Goal: Task Accomplishment & Management: Use online tool/utility

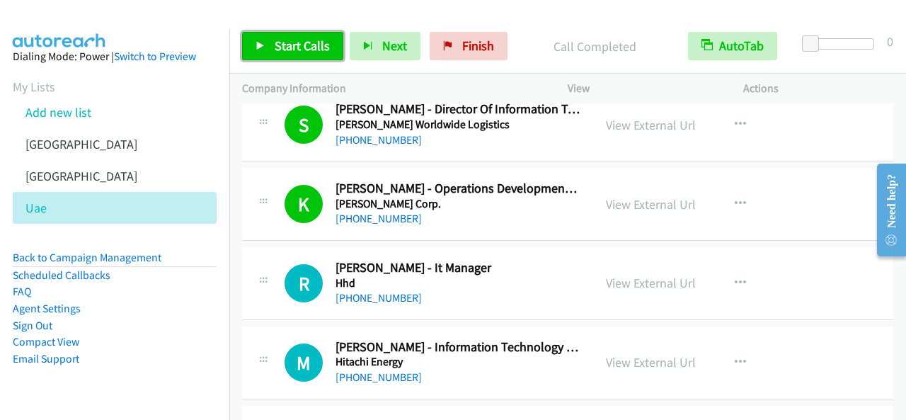
click at [288, 47] on span "Start Calls" at bounding box center [302, 46] width 55 height 16
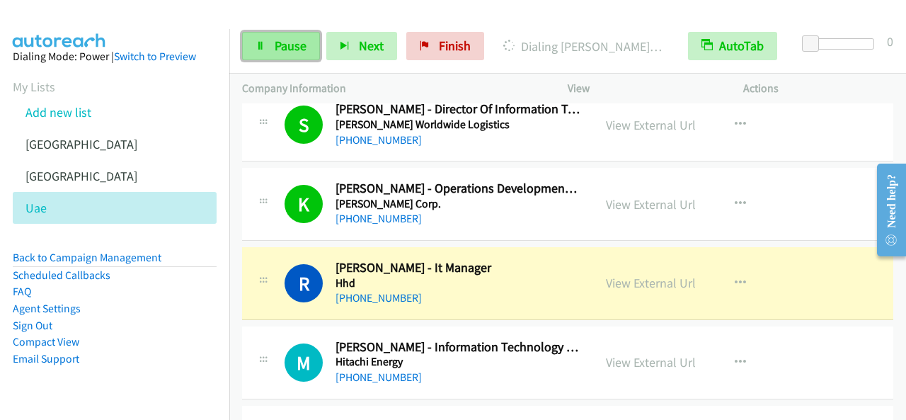
click at [303, 44] on span "Pause" at bounding box center [291, 46] width 32 height 16
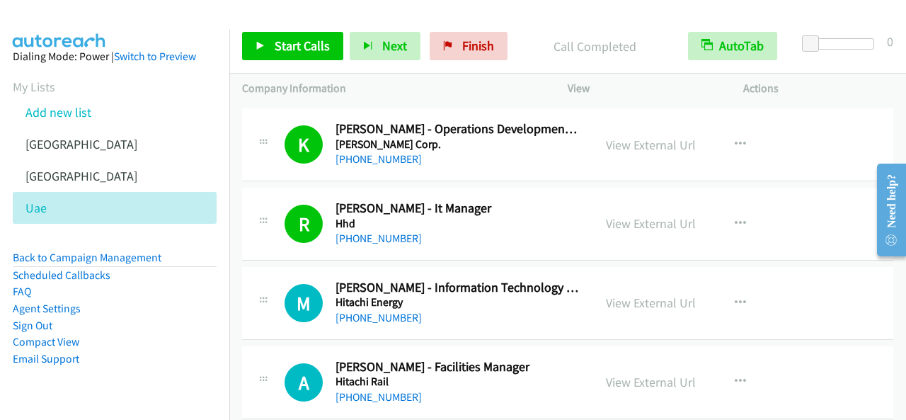
scroll to position [7294, 0]
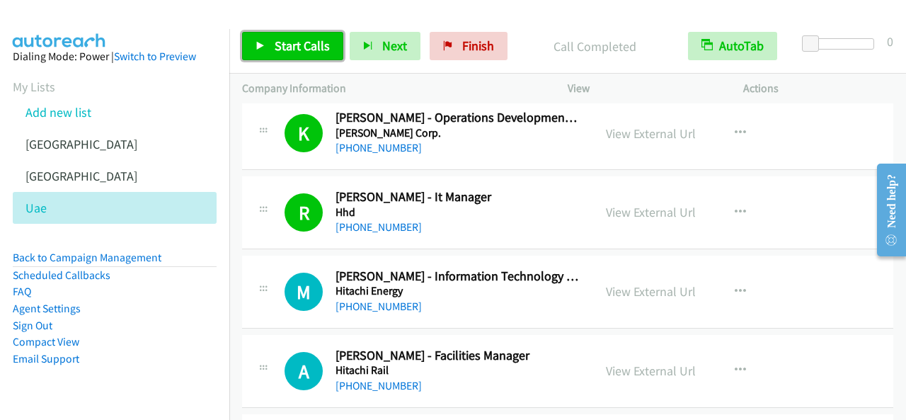
click at [265, 41] on link "Start Calls" at bounding box center [292, 46] width 101 height 28
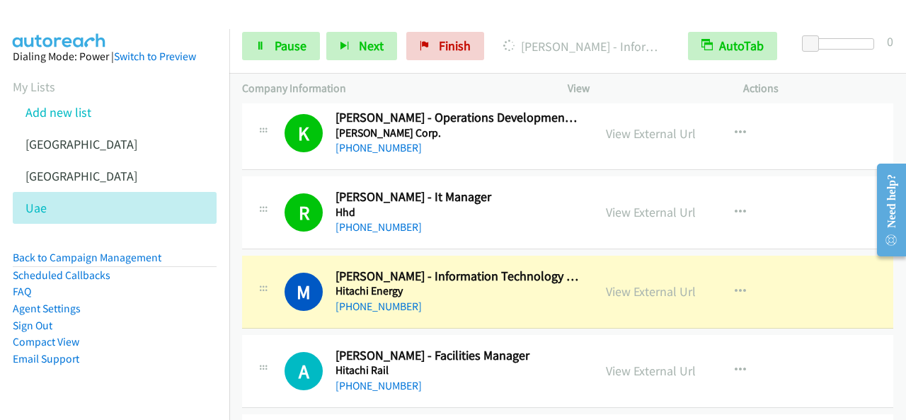
scroll to position [7365, 0]
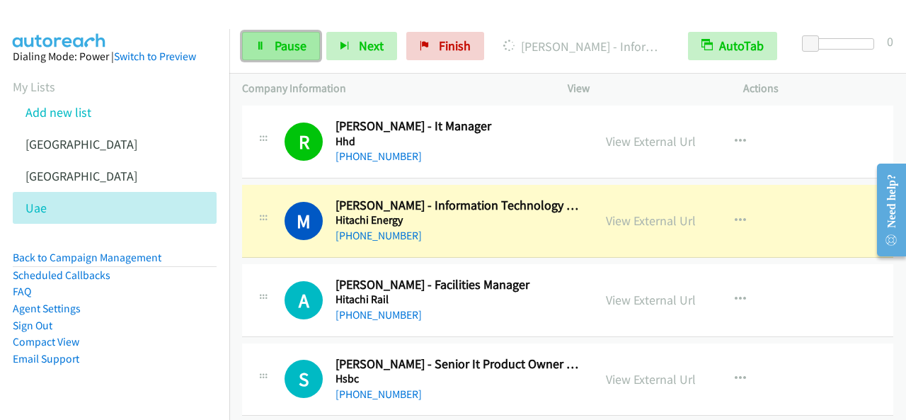
click at [300, 42] on span "Pause" at bounding box center [291, 46] width 32 height 16
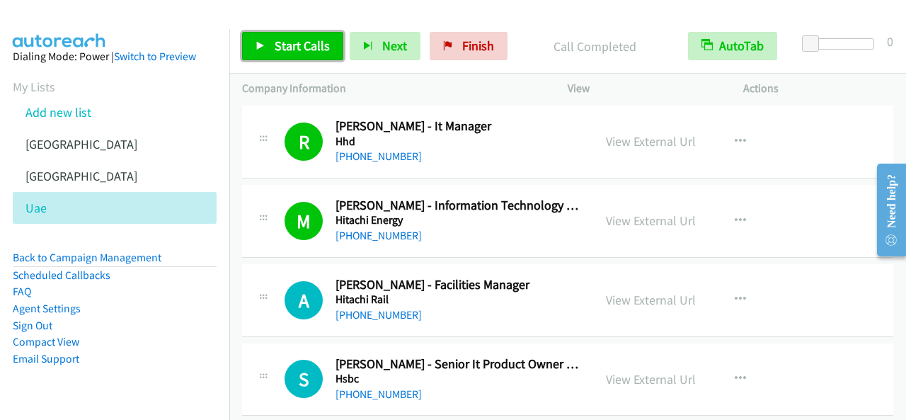
click at [305, 50] on span "Start Calls" at bounding box center [302, 46] width 55 height 16
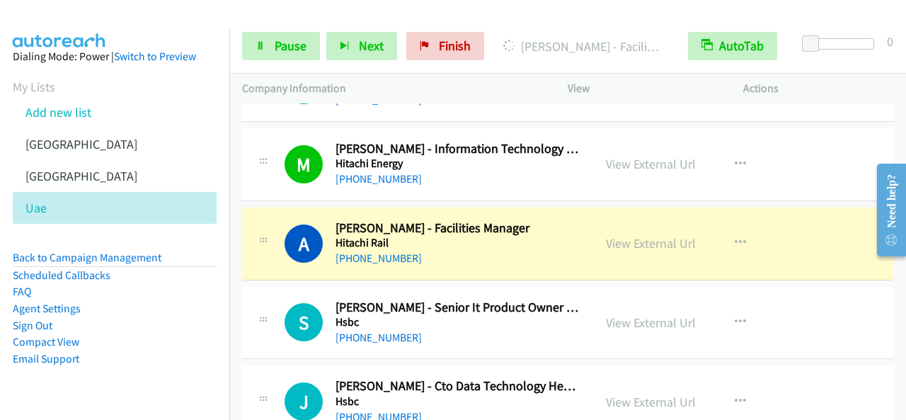
scroll to position [7436, 0]
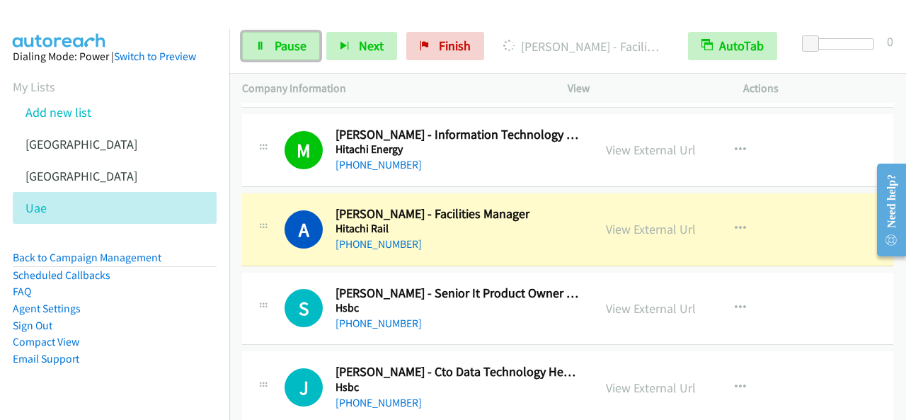
drag, startPoint x: 301, startPoint y: 51, endPoint x: 404, endPoint y: 330, distance: 297.6
click at [301, 50] on span "Pause" at bounding box center [291, 46] width 32 height 16
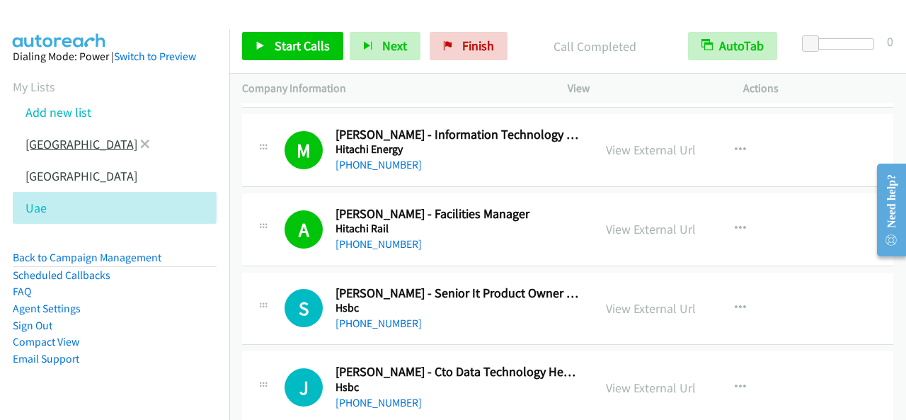
click at [68, 139] on link "[GEOGRAPHIC_DATA]" at bounding box center [81, 144] width 112 height 16
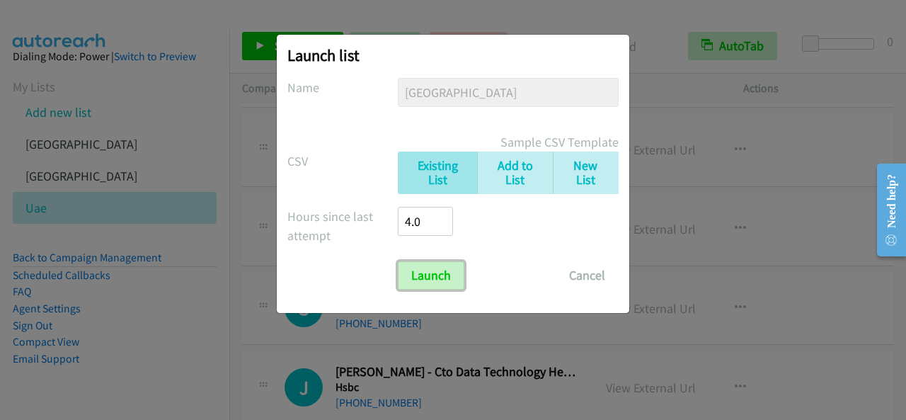
drag, startPoint x: 449, startPoint y: 270, endPoint x: 666, endPoint y: 237, distance: 219.2
click at [449, 271] on input "Launch" at bounding box center [431, 275] width 67 height 28
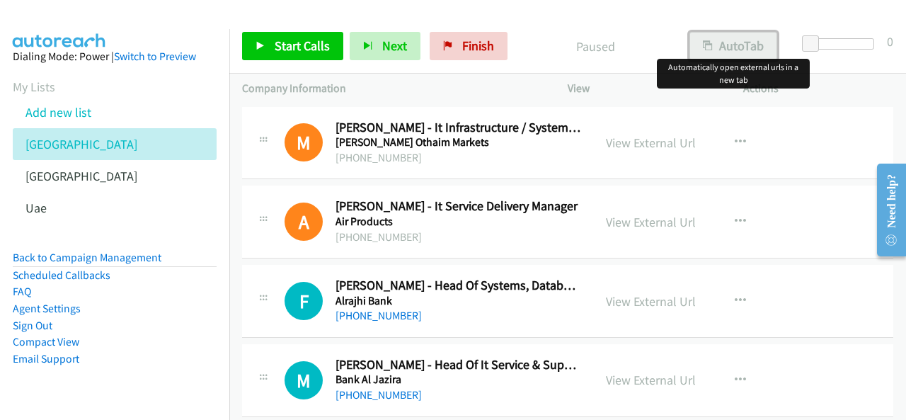
click at [770, 43] on button "AutoTab" at bounding box center [734, 46] width 88 height 28
click at [296, 43] on span "Start Calls" at bounding box center [302, 46] width 55 height 16
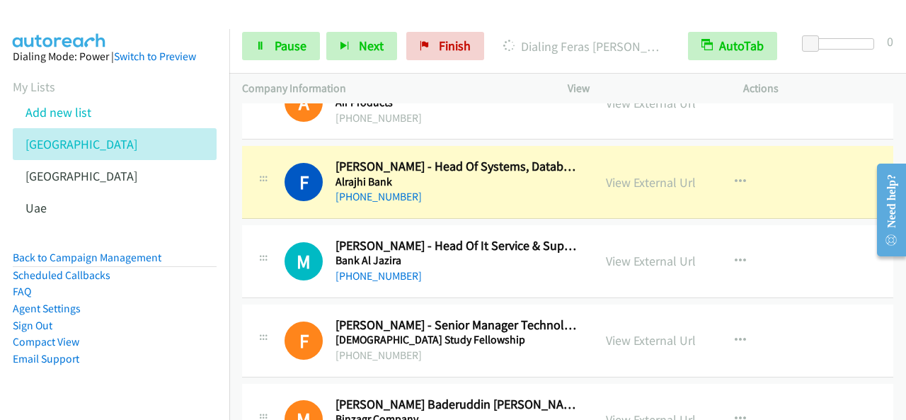
scroll to position [142, 0]
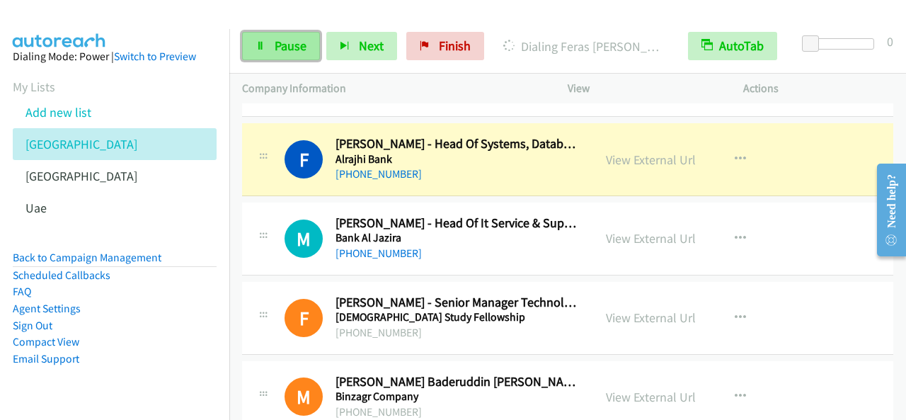
click at [299, 49] on span "Pause" at bounding box center [291, 46] width 32 height 16
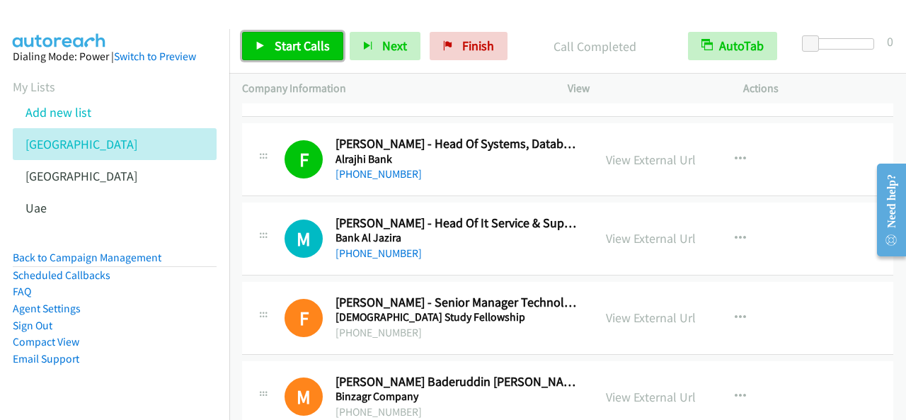
click at [309, 43] on span "Start Calls" at bounding box center [302, 46] width 55 height 16
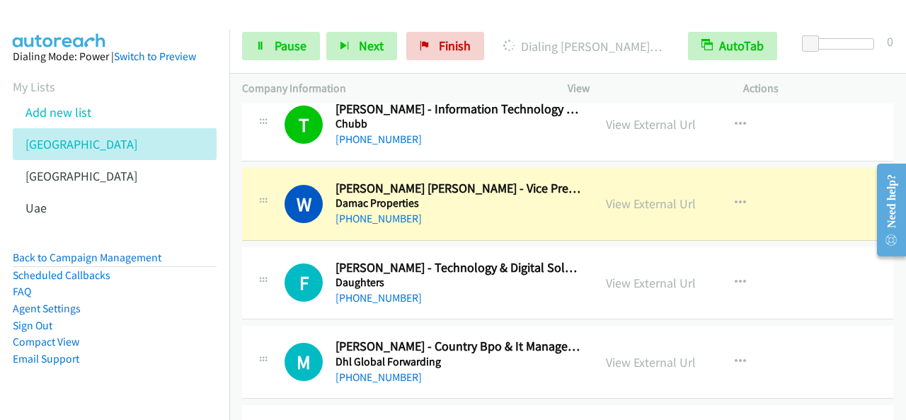
scroll to position [1133, 0]
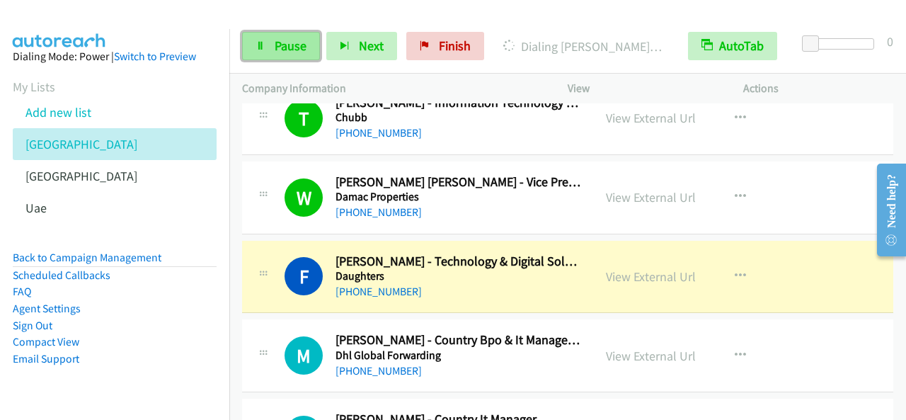
click at [246, 40] on link "Pause" at bounding box center [281, 46] width 78 height 28
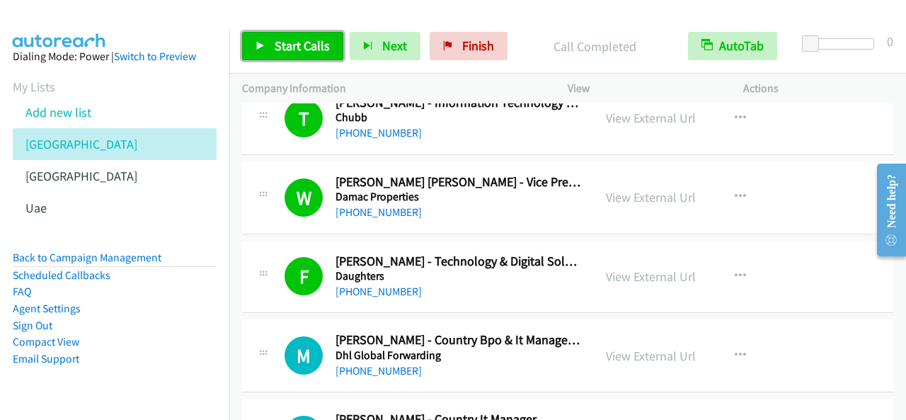
click at [312, 46] on span "Start Calls" at bounding box center [302, 46] width 55 height 16
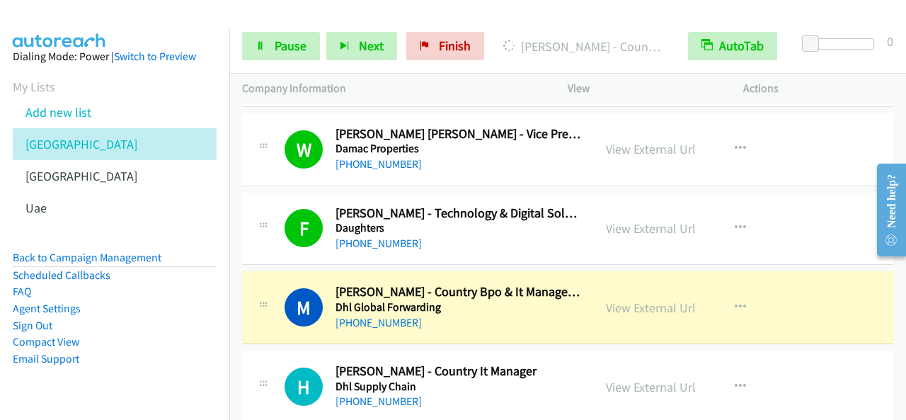
scroll to position [1204, 0]
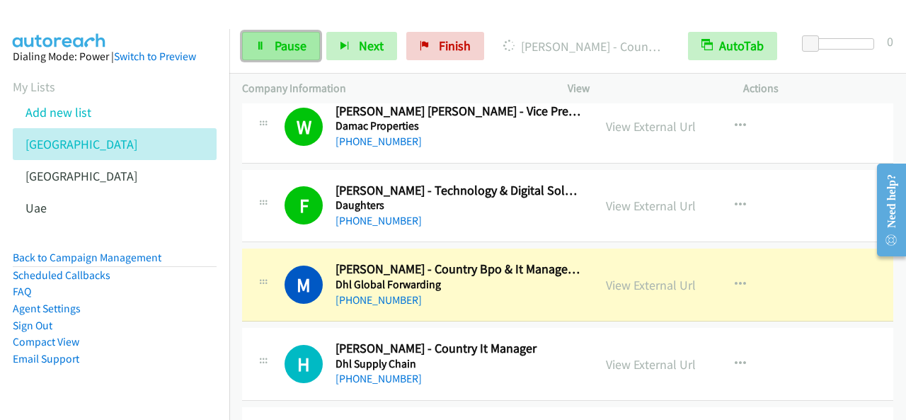
click at [288, 47] on span "Pause" at bounding box center [291, 46] width 32 height 16
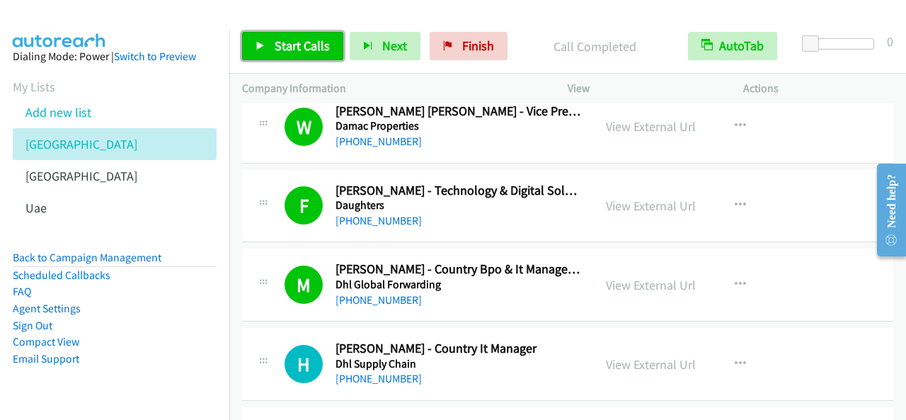
click at [292, 40] on span "Start Calls" at bounding box center [302, 46] width 55 height 16
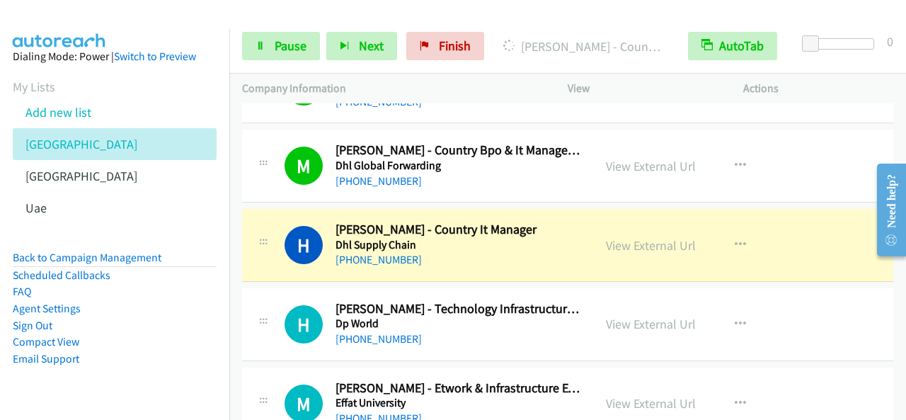
scroll to position [1345, 0]
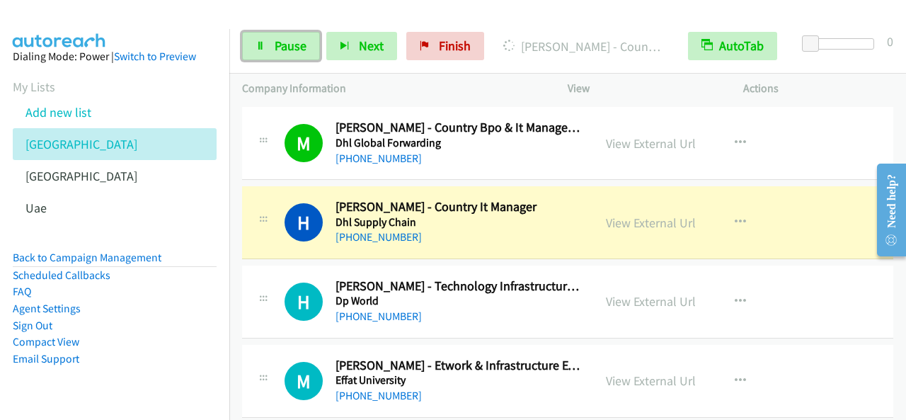
drag, startPoint x: 300, startPoint y: 40, endPoint x: 312, endPoint y: 4, distance: 38.5
click at [300, 40] on span "Pause" at bounding box center [291, 46] width 32 height 16
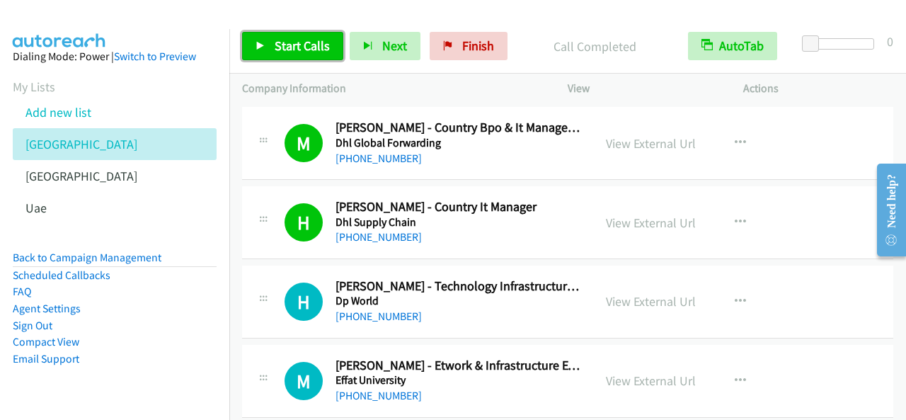
click at [312, 48] on span "Start Calls" at bounding box center [302, 46] width 55 height 16
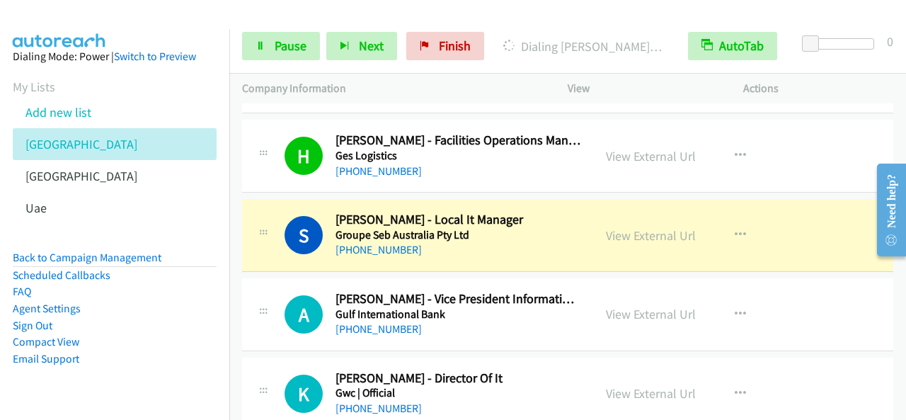
scroll to position [2195, 0]
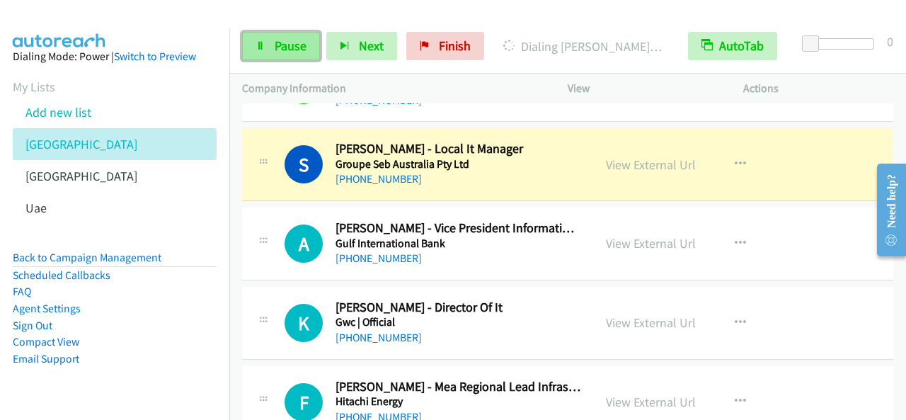
click at [300, 40] on span "Pause" at bounding box center [291, 46] width 32 height 16
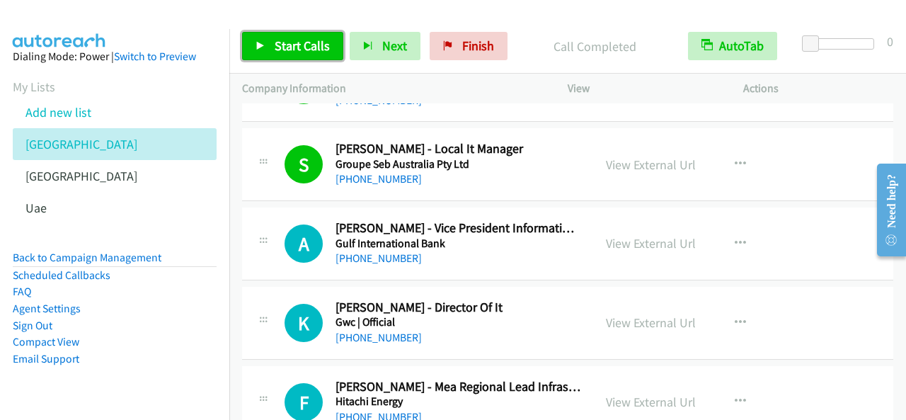
click at [288, 40] on span "Start Calls" at bounding box center [302, 46] width 55 height 16
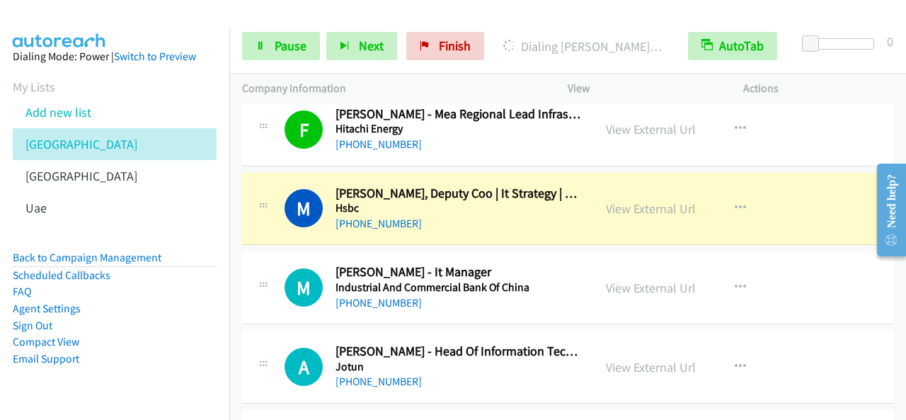
scroll to position [2479, 0]
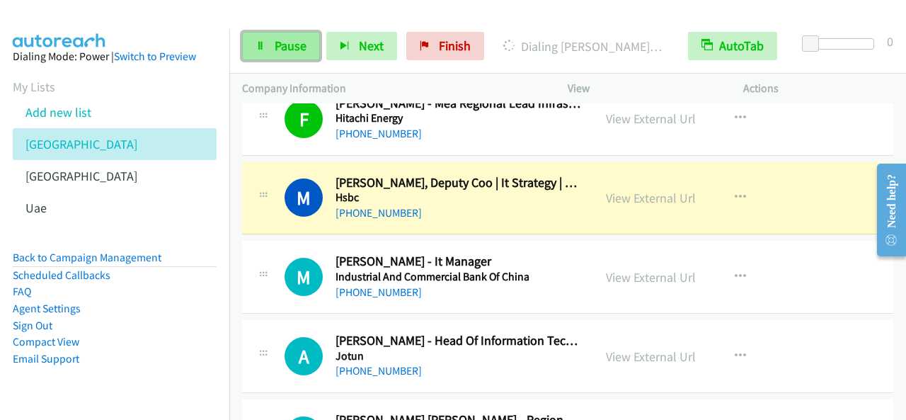
click at [295, 40] on span "Pause" at bounding box center [291, 46] width 32 height 16
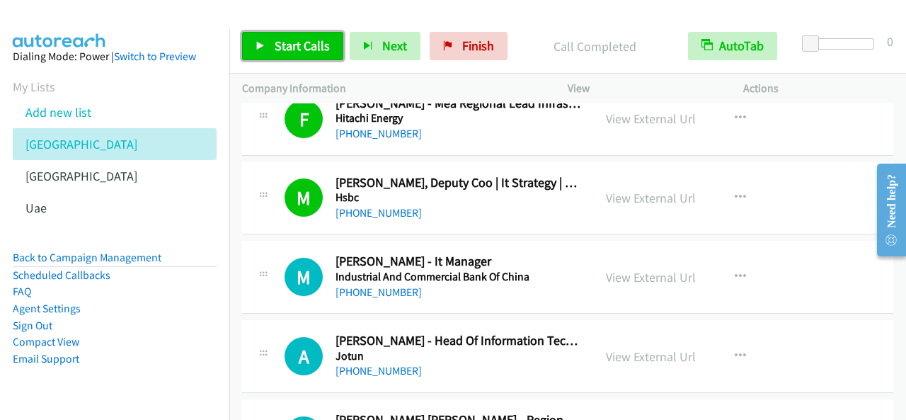
click at [293, 51] on span "Start Calls" at bounding box center [302, 46] width 55 height 16
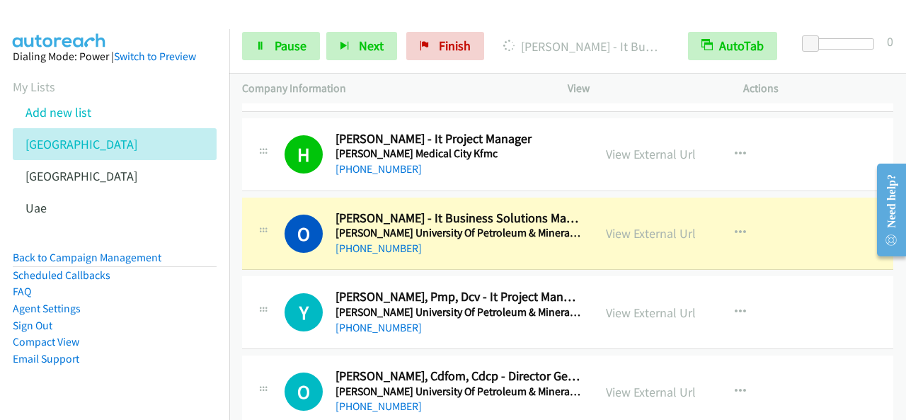
scroll to position [3257, 0]
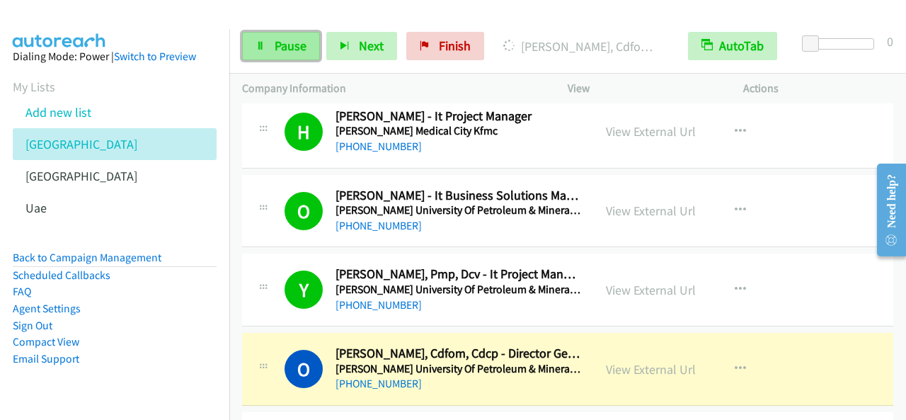
drag, startPoint x: 282, startPoint y: 35, endPoint x: 291, endPoint y: 53, distance: 20.6
click at [283, 35] on link "Pause" at bounding box center [281, 46] width 78 height 28
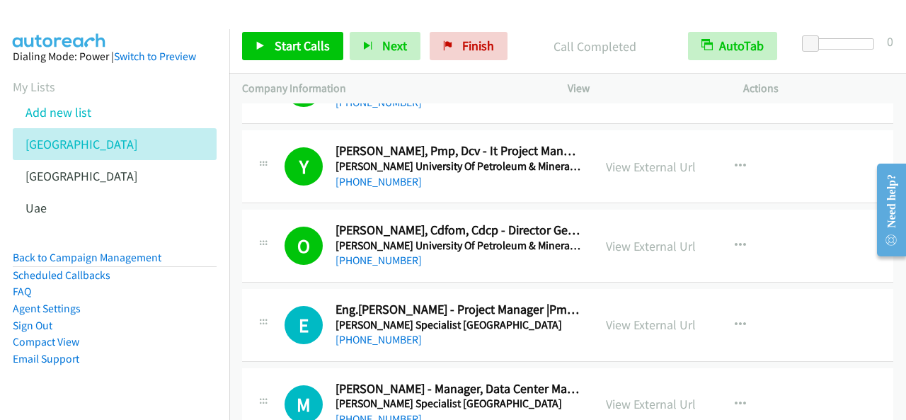
scroll to position [3470, 0]
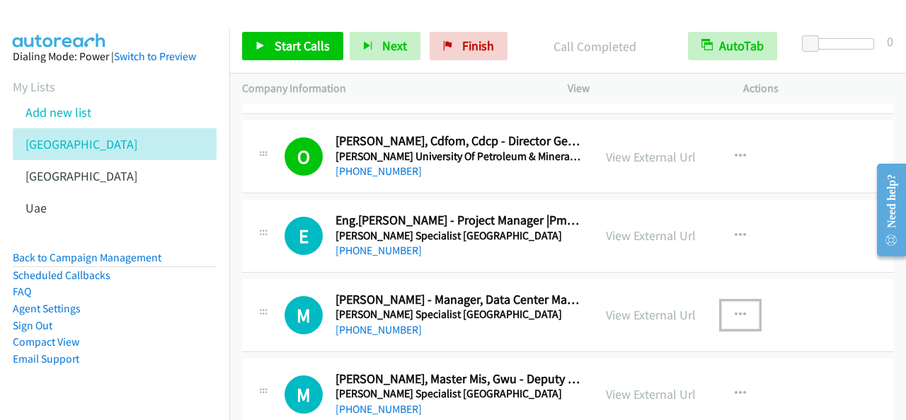
click at [735, 309] on icon "button" at bounding box center [740, 314] width 11 height 11
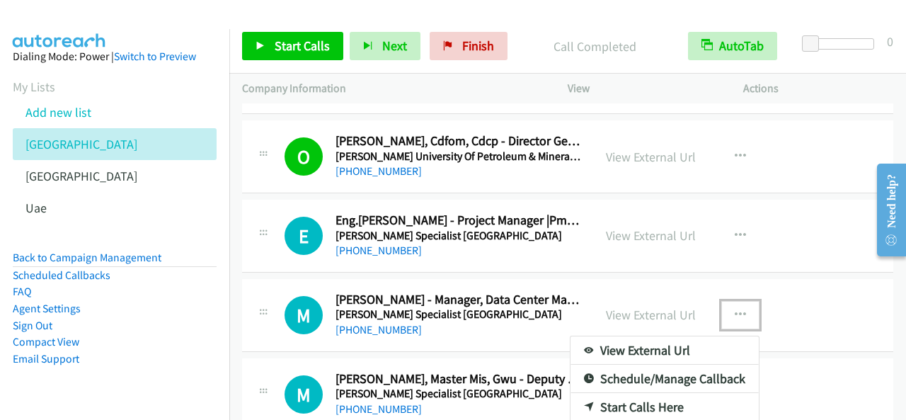
click at [632, 393] on link "Start Calls Here" at bounding box center [665, 407] width 188 height 28
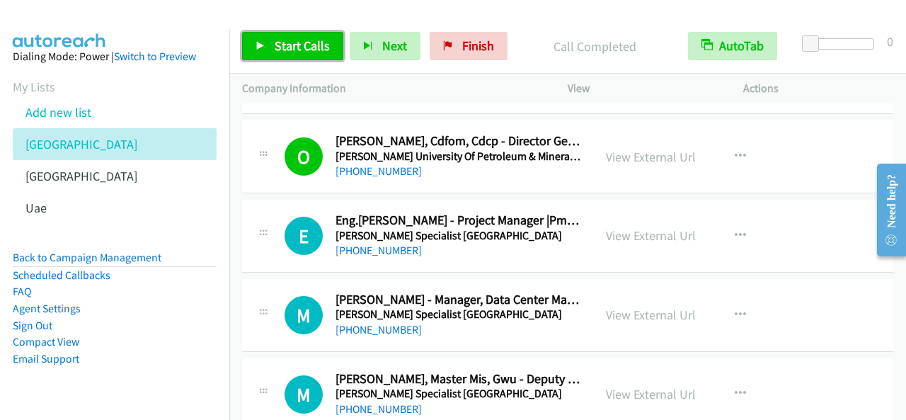
click at [307, 47] on span "Start Calls" at bounding box center [302, 46] width 55 height 16
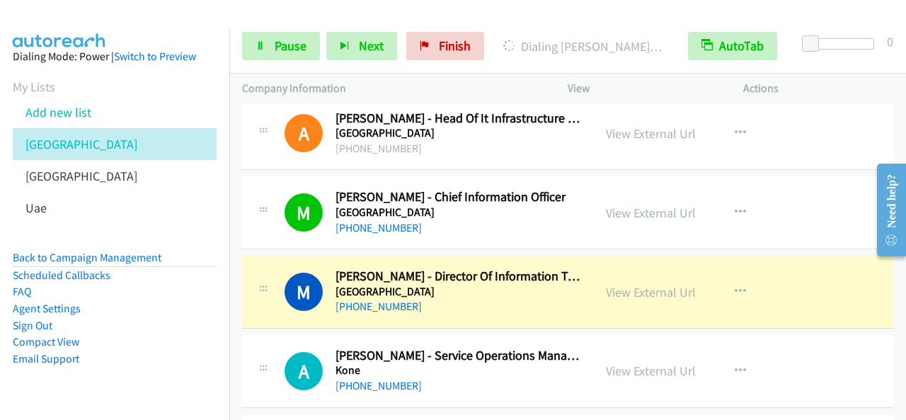
scroll to position [3824, 0]
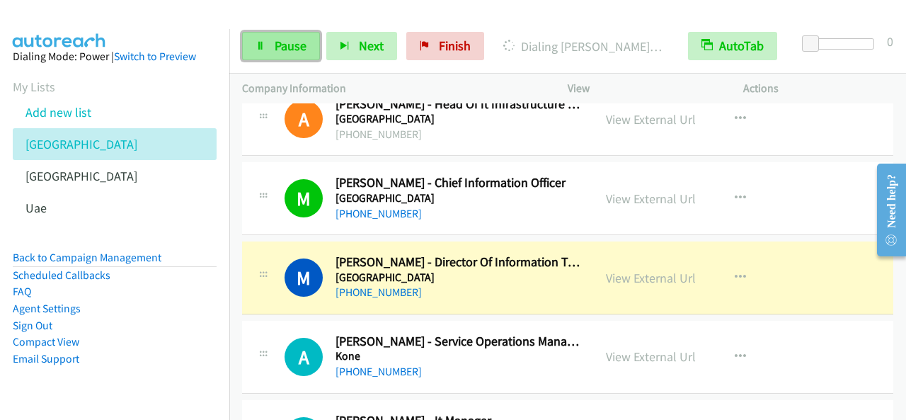
click at [290, 49] on span "Pause" at bounding box center [291, 46] width 32 height 16
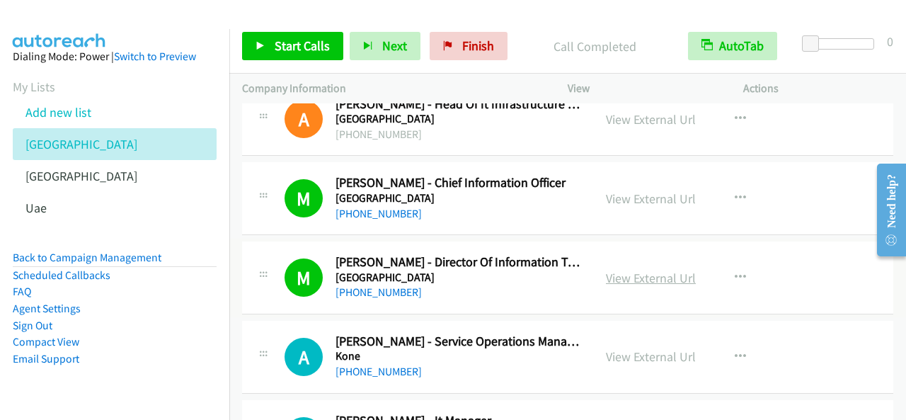
click at [666, 270] on link "View External Url" at bounding box center [651, 278] width 90 height 16
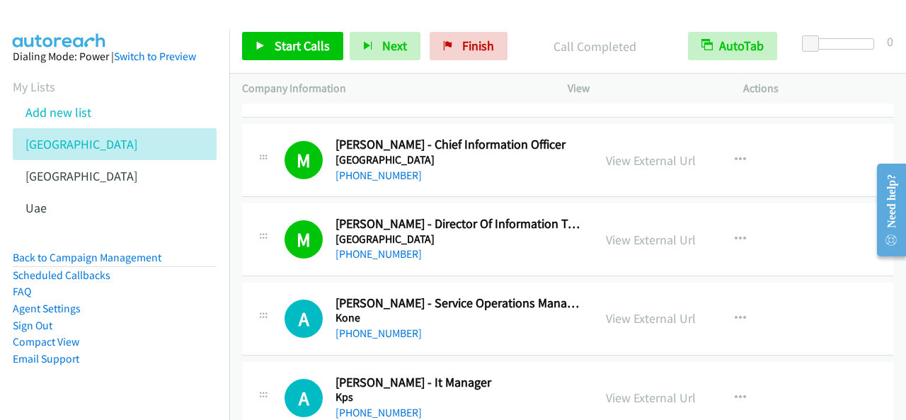
scroll to position [3895, 0]
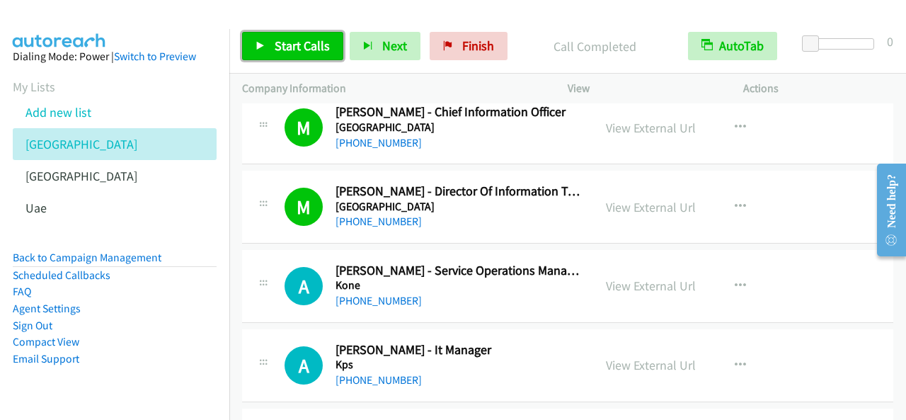
drag, startPoint x: 300, startPoint y: 47, endPoint x: 432, endPoint y: 62, distance: 132.6
click at [300, 47] on span "Start Calls" at bounding box center [302, 46] width 55 height 16
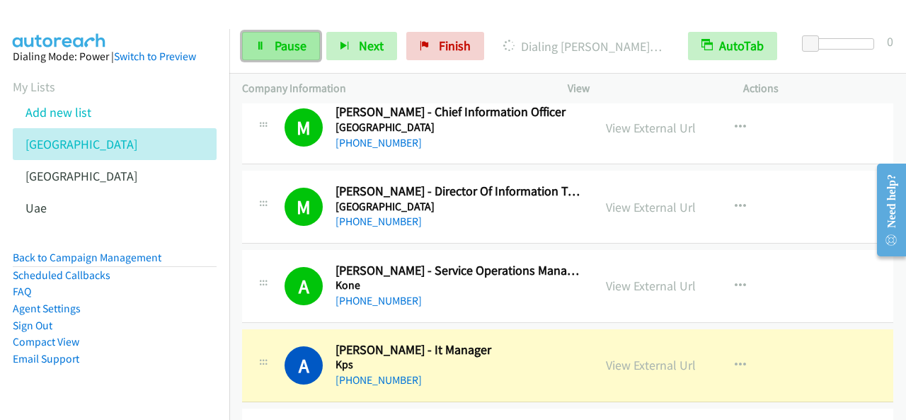
click at [277, 43] on span "Pause" at bounding box center [291, 46] width 32 height 16
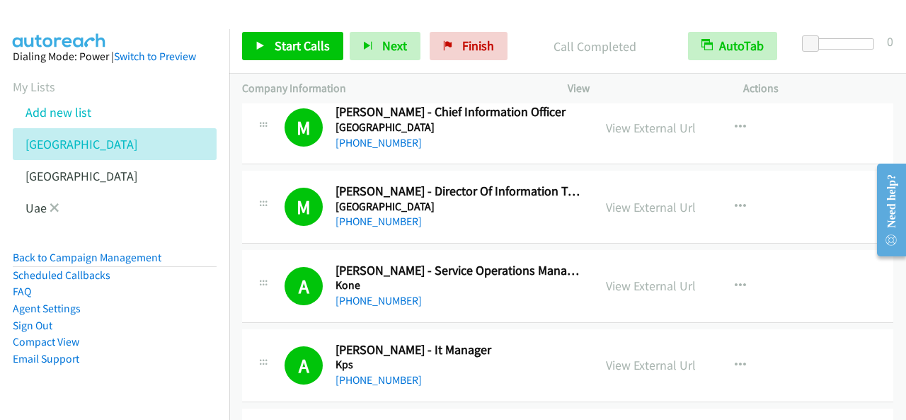
click at [25, 205] on li "Uae" at bounding box center [127, 208] width 229 height 32
click at [34, 209] on link "Uae" at bounding box center [35, 208] width 21 height 16
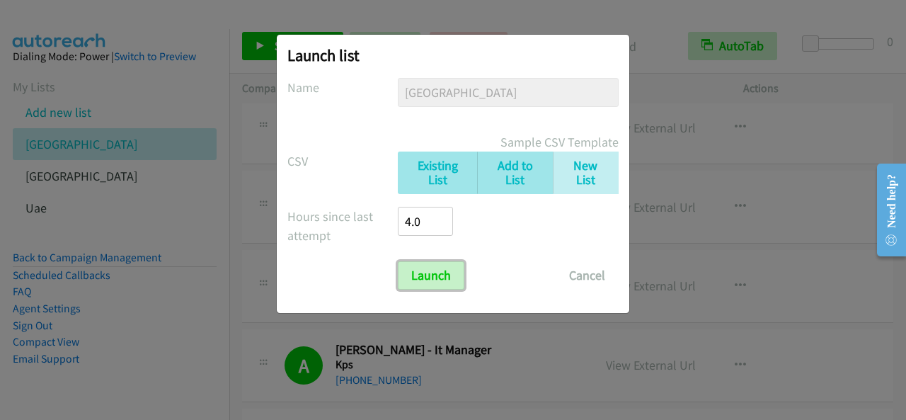
click at [444, 278] on input "Launch" at bounding box center [431, 275] width 67 height 28
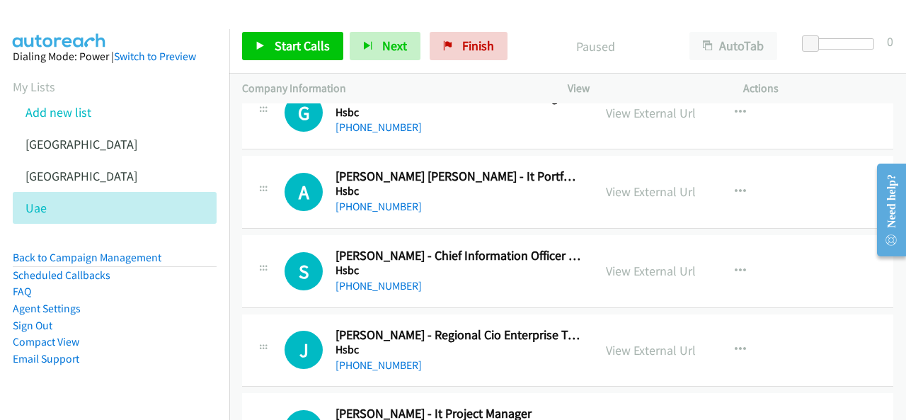
scroll to position [7506, 0]
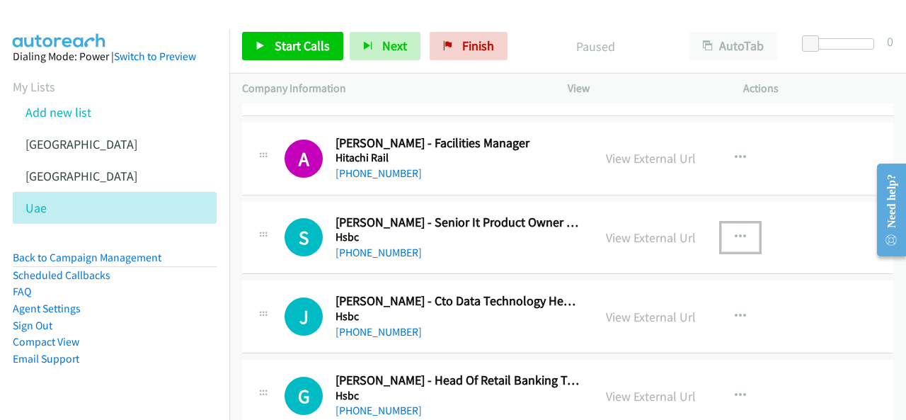
click at [736, 232] on icon "button" at bounding box center [740, 237] width 11 height 11
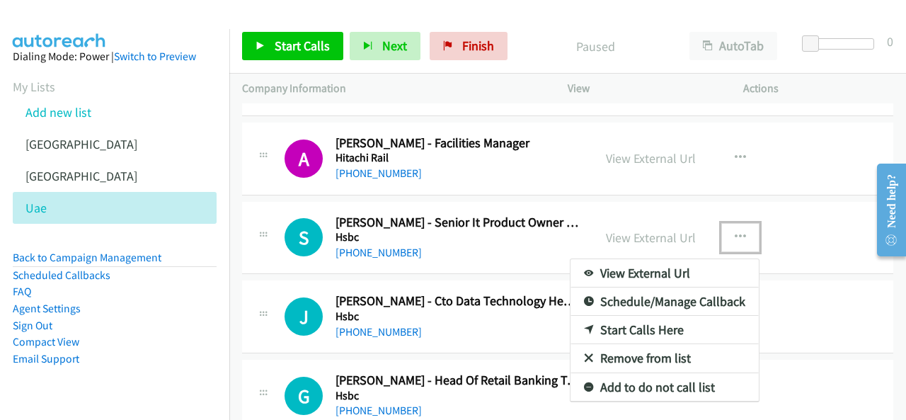
click at [624, 316] on link "Start Calls Here" at bounding box center [665, 330] width 188 height 28
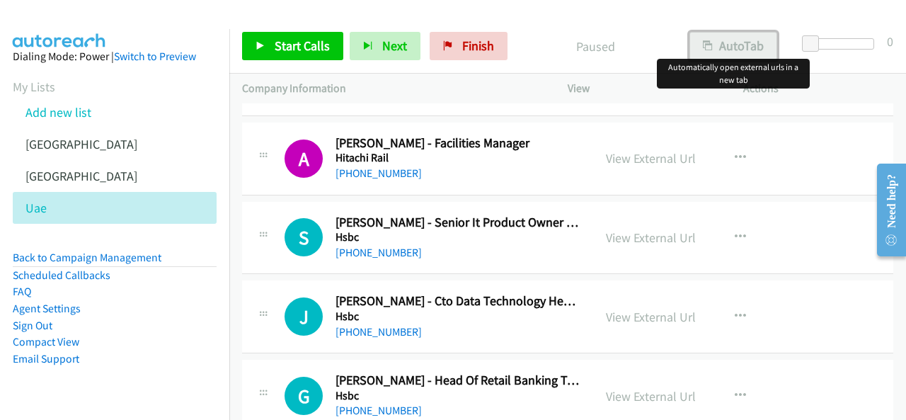
click at [745, 46] on button "AutoTab" at bounding box center [734, 46] width 88 height 28
click at [309, 45] on span "Start Calls" at bounding box center [302, 46] width 55 height 16
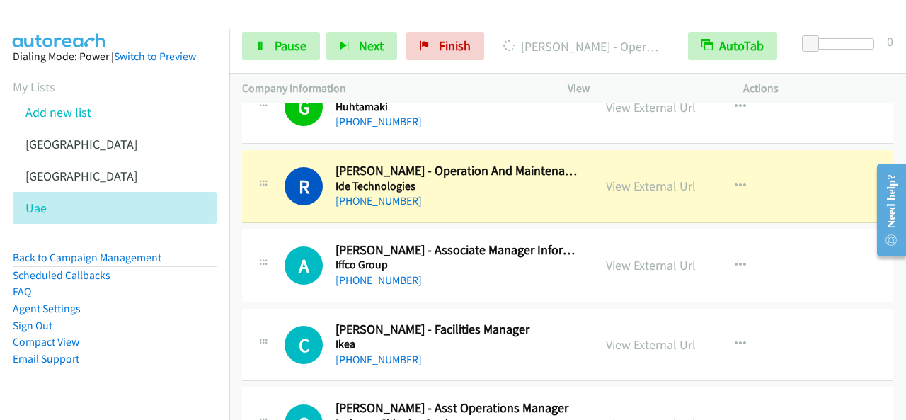
scroll to position [8215, 0]
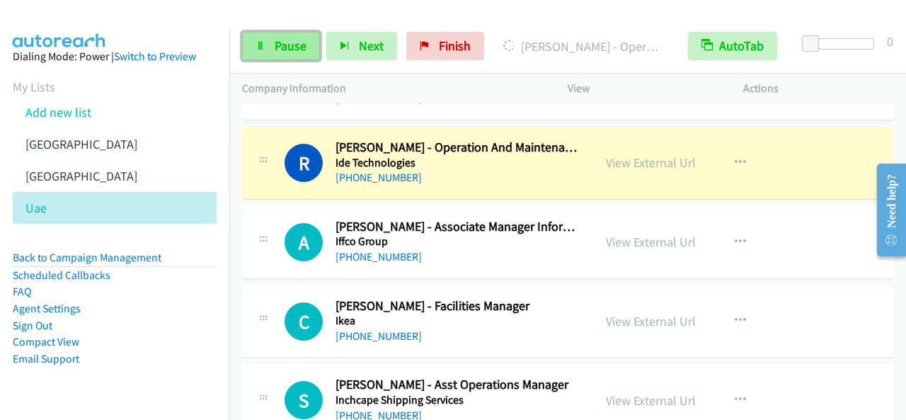
click at [297, 53] on span "Pause" at bounding box center [291, 46] width 32 height 16
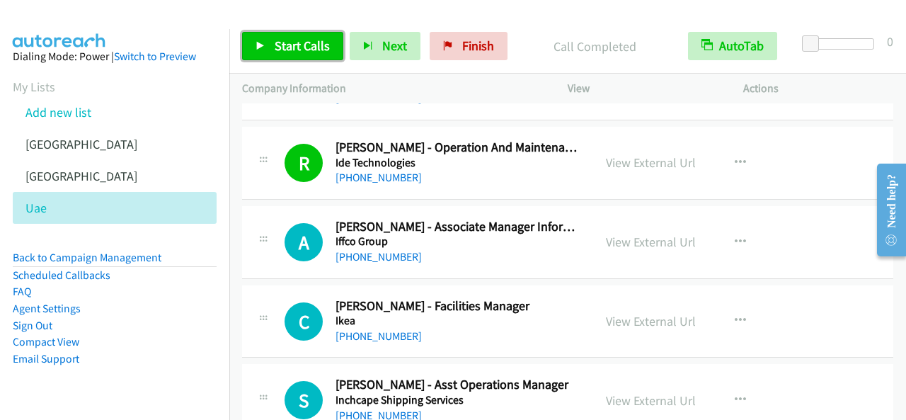
click at [298, 42] on span "Start Calls" at bounding box center [302, 46] width 55 height 16
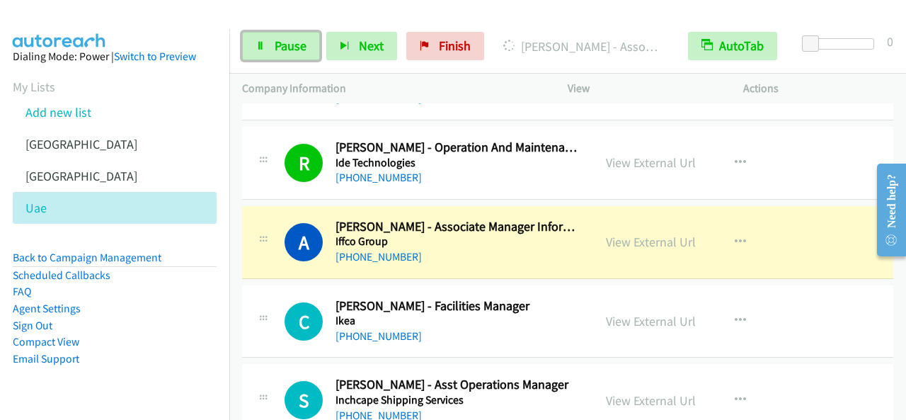
drag, startPoint x: 282, startPoint y: 52, endPoint x: 411, endPoint y: 301, distance: 280.3
click at [283, 51] on span "Pause" at bounding box center [291, 46] width 32 height 16
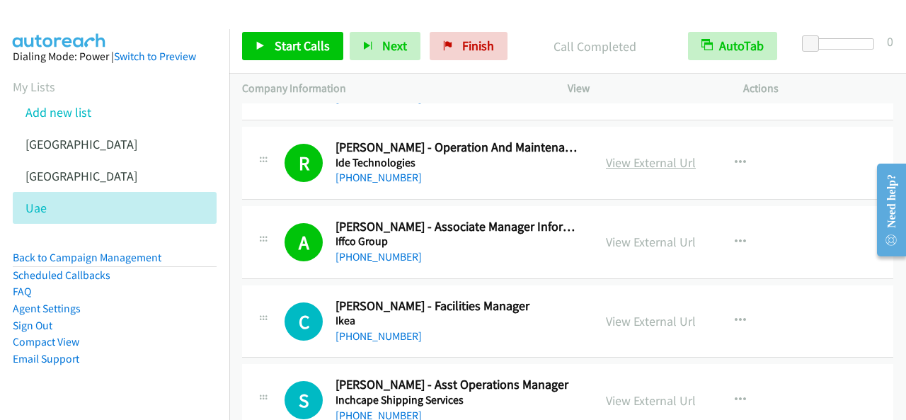
click at [661, 154] on link "View External Url" at bounding box center [651, 162] width 90 height 16
click at [321, 38] on span "Start Calls" at bounding box center [302, 46] width 55 height 16
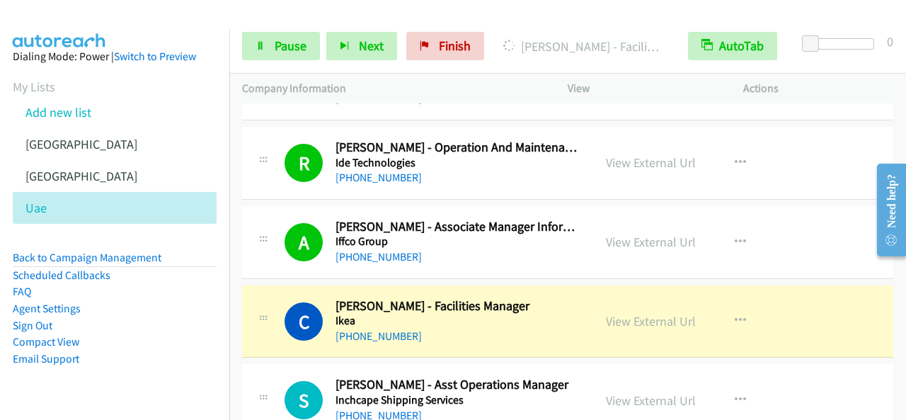
scroll to position [8285, 0]
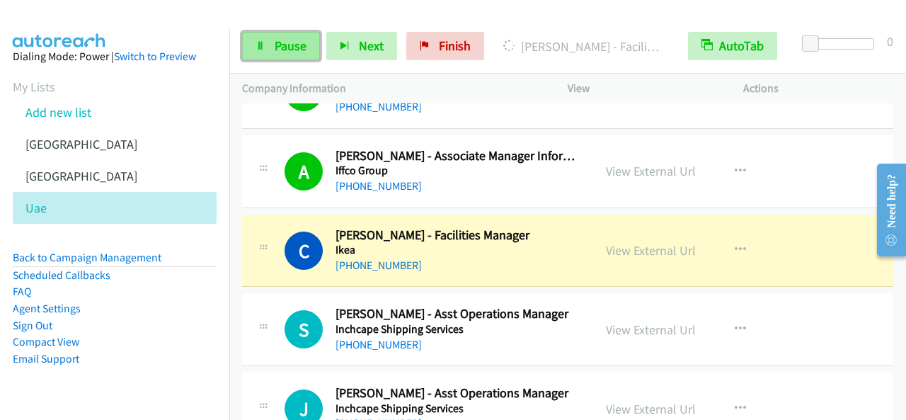
click at [268, 45] on link "Pause" at bounding box center [281, 46] width 78 height 28
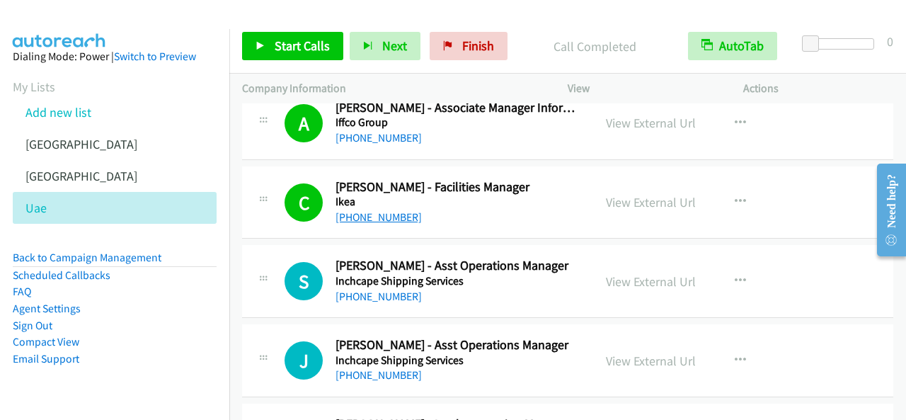
scroll to position [8356, 0]
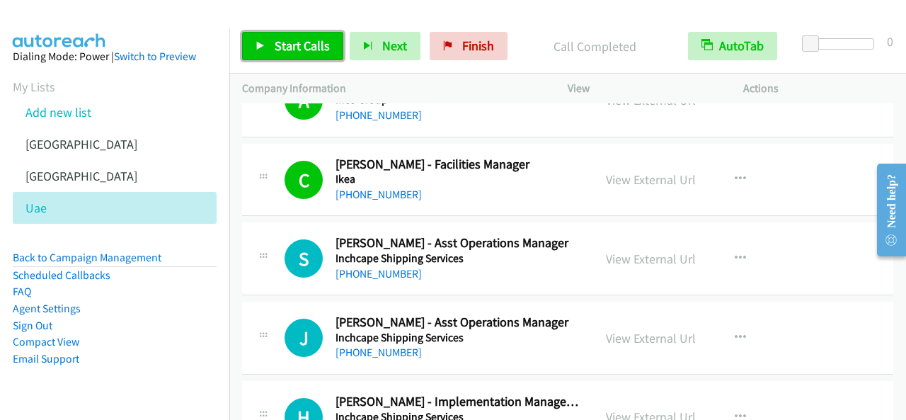
click at [291, 35] on link "Start Calls" at bounding box center [292, 46] width 101 height 28
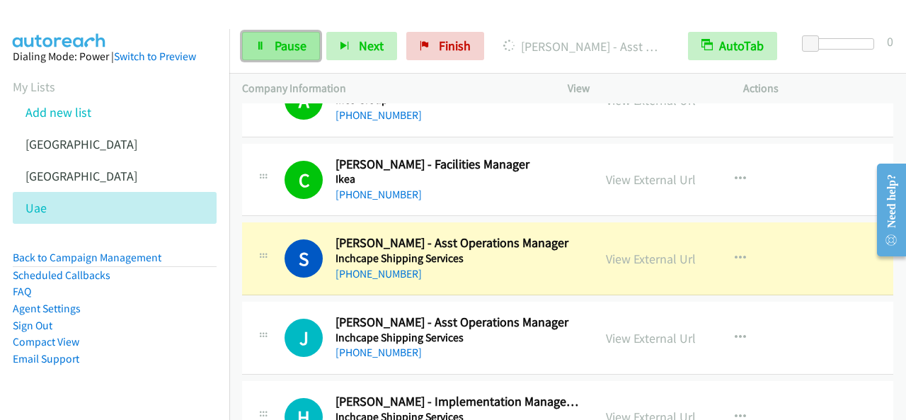
click at [280, 50] on span "Pause" at bounding box center [291, 46] width 32 height 16
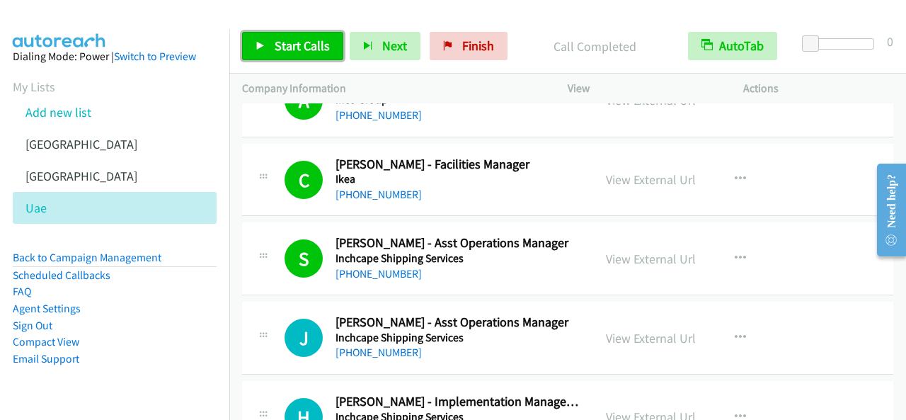
click at [293, 38] on span "Start Calls" at bounding box center [302, 46] width 55 height 16
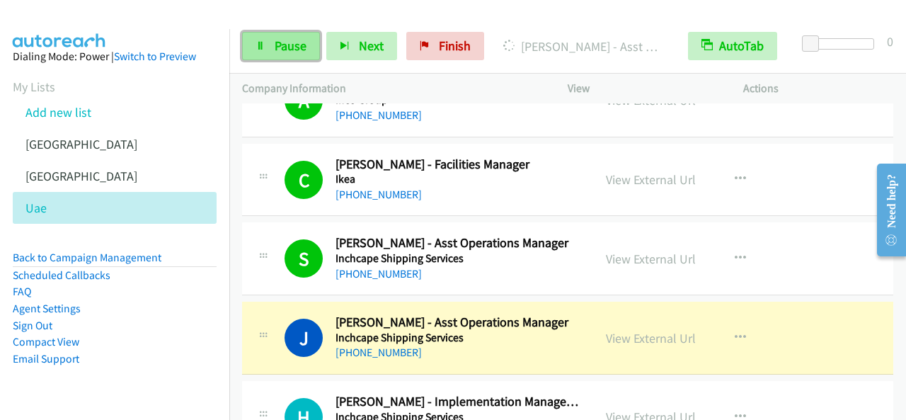
click at [268, 40] on link "Pause" at bounding box center [281, 46] width 78 height 28
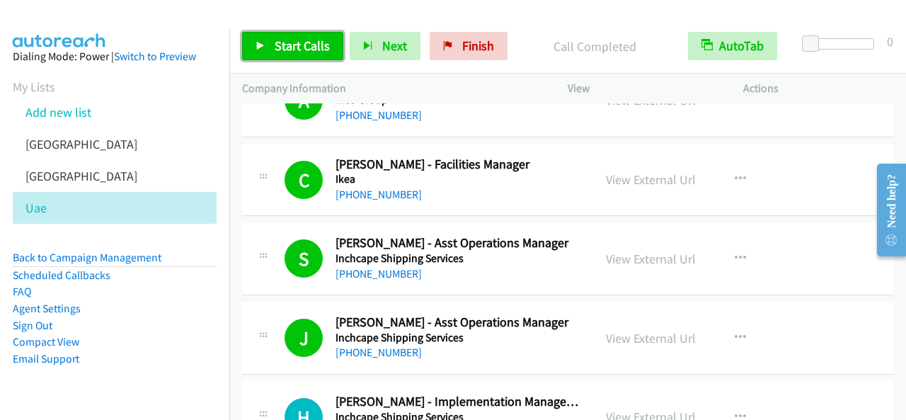
click at [302, 41] on span "Start Calls" at bounding box center [302, 46] width 55 height 16
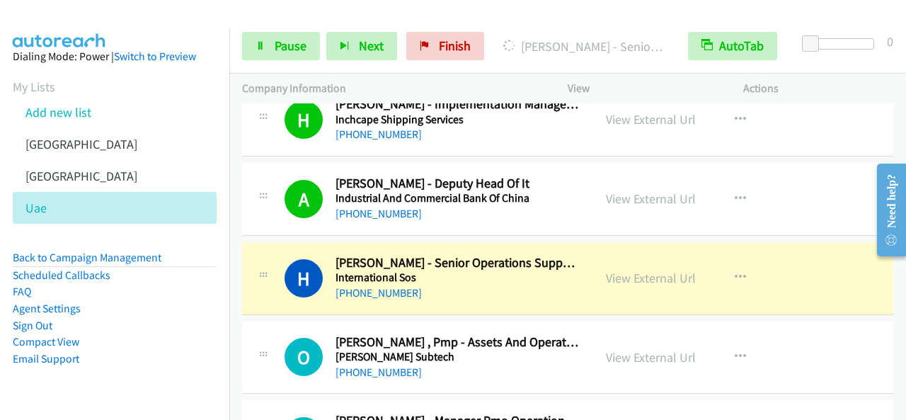
scroll to position [8710, 0]
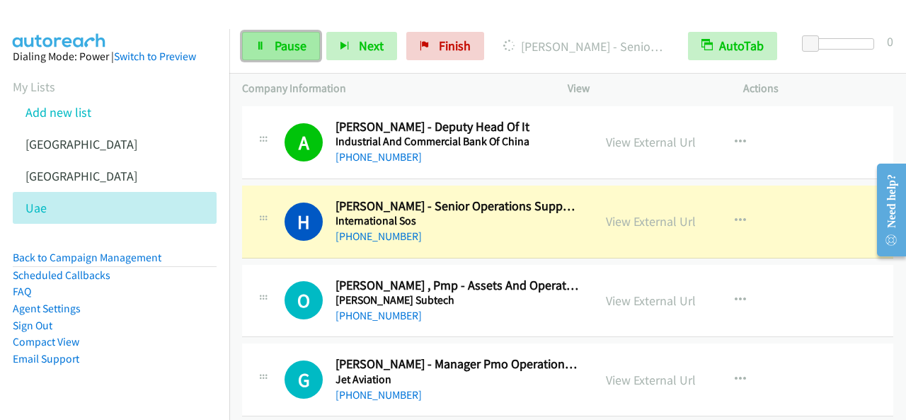
click at [283, 38] on span "Pause" at bounding box center [291, 46] width 32 height 16
